Goal: Transaction & Acquisition: Subscribe to service/newsletter

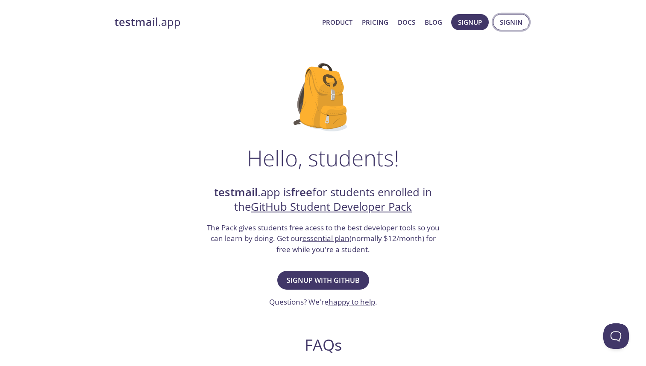
click at [520, 25] on span "Signin" at bounding box center [511, 22] width 23 height 11
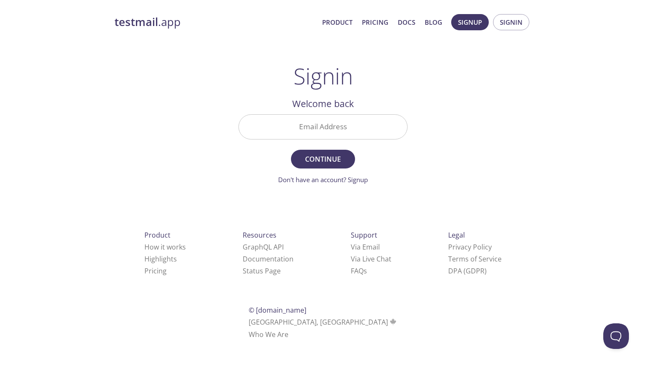
click at [361, 174] on form "Email Address Continue Don't have an account? Signup" at bounding box center [322, 149] width 169 height 70
click at [359, 183] on link "Don't have an account? Signup" at bounding box center [323, 180] width 90 height 9
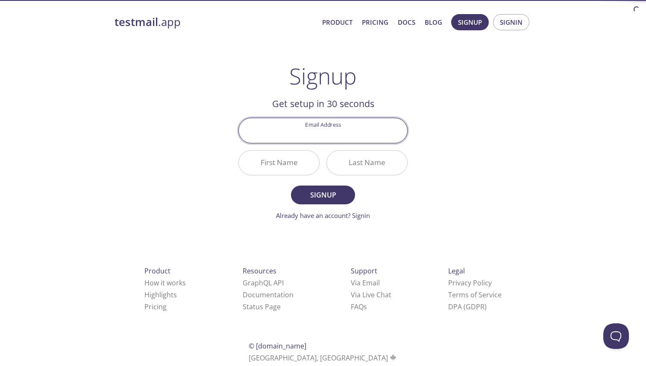
click at [373, 70] on div "Signup Get setup in 30 seconds Email Address First Name Last Name Signup Alread…" at bounding box center [322, 142] width 169 height 158
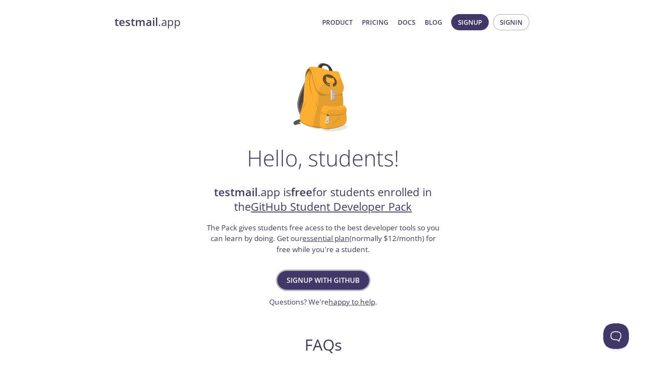
click at [307, 281] on span "Signup with GitHub" at bounding box center [323, 281] width 73 height 12
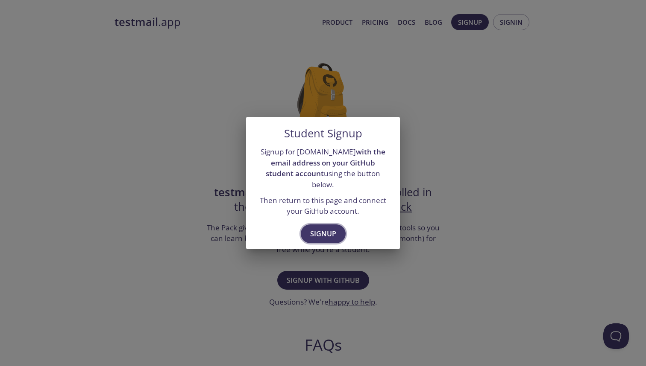
click at [316, 228] on span "Signup" at bounding box center [323, 234] width 26 height 12
click at [316, 230] on span "Signup" at bounding box center [323, 234] width 26 height 12
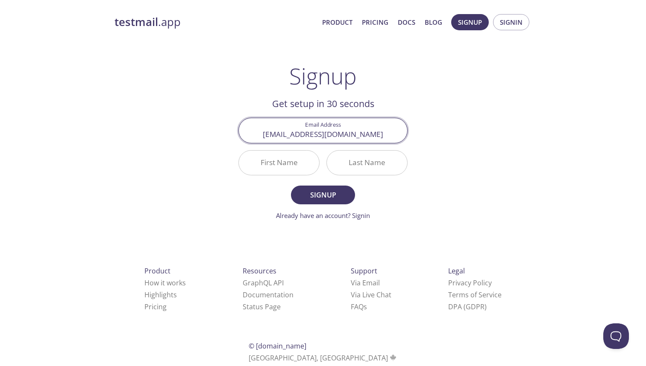
type input "[EMAIL_ADDRESS][DOMAIN_NAME]"
click at [323, 195] on button "Signup" at bounding box center [323, 195] width 64 height 19
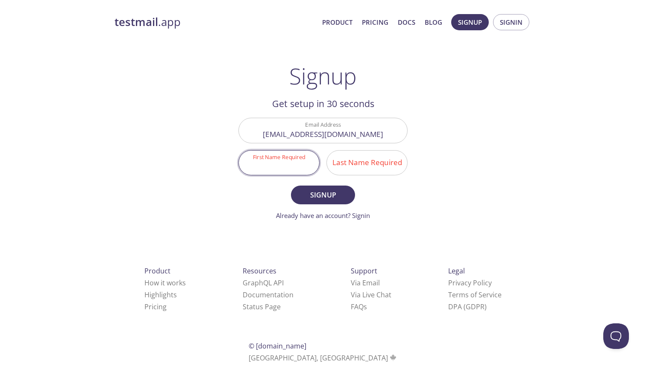
click at [294, 164] on input "First Name Required" at bounding box center [279, 163] width 80 height 24
type input "[PERSON_NAME]"
click at [323, 195] on button "Signup" at bounding box center [323, 195] width 64 height 19
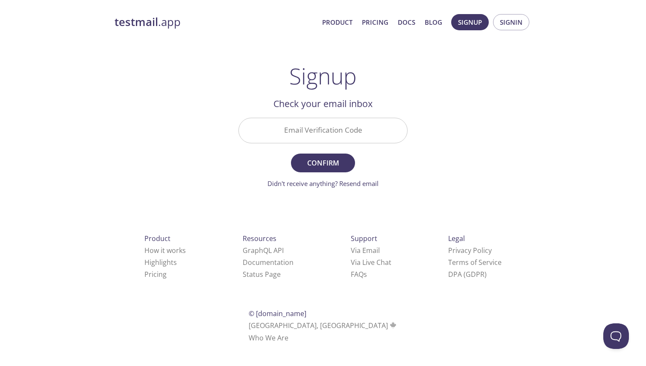
click at [297, 142] on input "Email Verification Code" at bounding box center [323, 130] width 168 height 24
click at [353, 126] on input "Email Verification Code" at bounding box center [323, 130] width 168 height 24
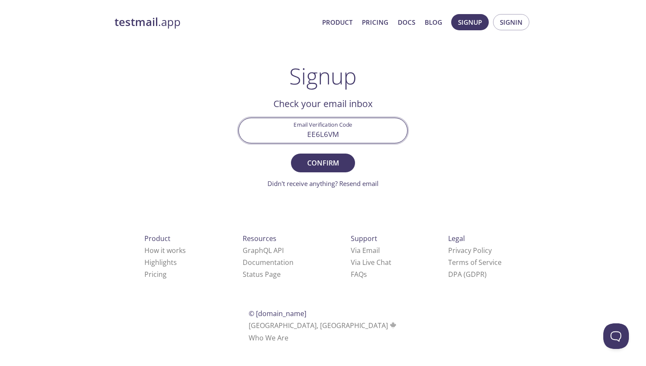
type input "EE6L6VM"
click at [323, 163] on button "Confirm" at bounding box center [323, 163] width 64 height 19
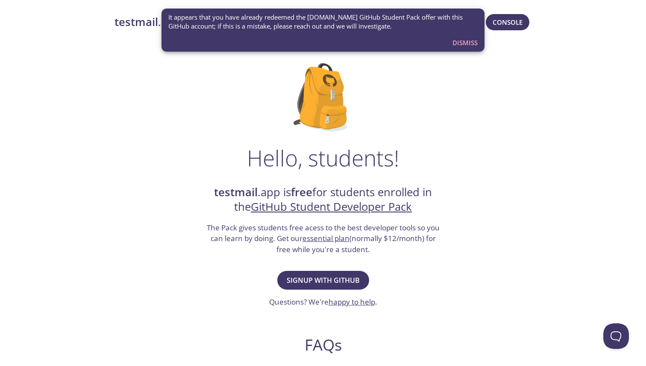
click at [464, 42] on span "Dismiss" at bounding box center [464, 42] width 25 height 11
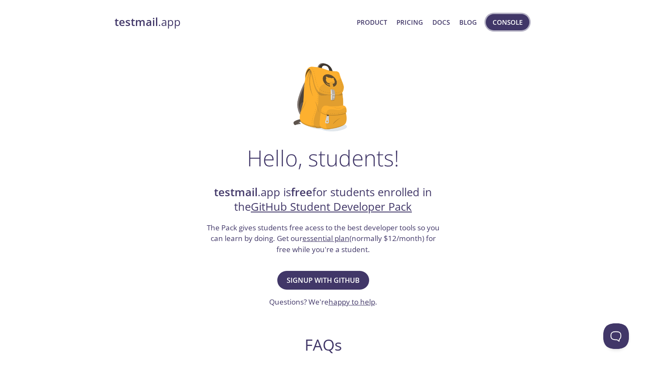
click at [506, 18] on span "Console" at bounding box center [507, 22] width 30 height 11
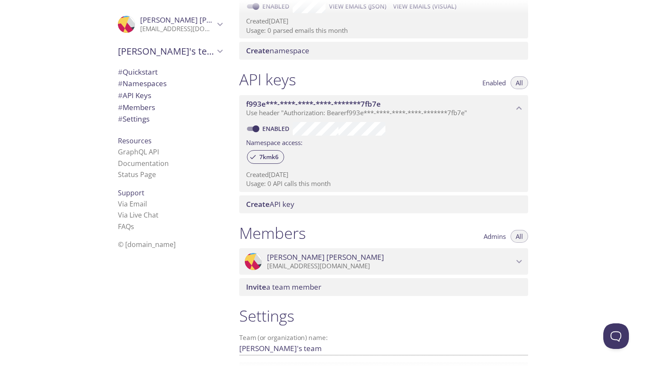
scroll to position [160, 0]
